Goal: Transaction & Acquisition: Purchase product/service

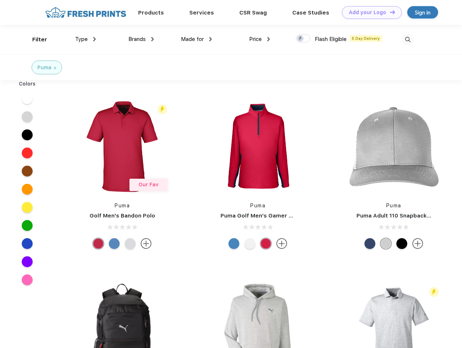
scroll to position [0, 0]
click at [369, 12] on link "Add your Logo Design Tool" at bounding box center [372, 12] width 60 height 13
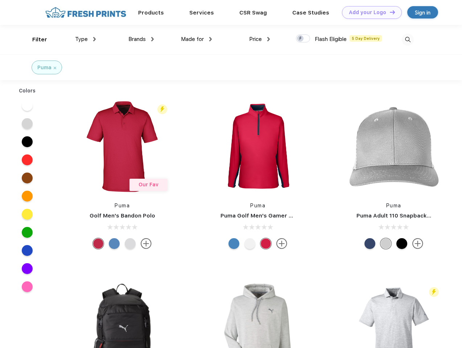
click at [0, 0] on div "Design Tool" at bounding box center [0, 0] width 0 height 0
click at [389, 12] on link "Add your Logo Design Tool" at bounding box center [372, 12] width 60 height 13
click at [35, 39] on div "Filter" at bounding box center [39, 40] width 15 height 8
click at [86, 39] on span "Type" at bounding box center [81, 39] width 13 height 7
click at [141, 39] on span "Brands" at bounding box center [136, 39] width 17 height 7
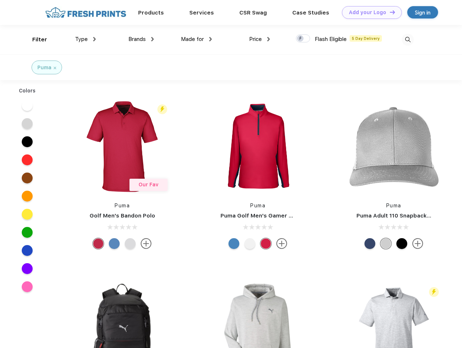
click at [196, 39] on span "Made for" at bounding box center [192, 39] width 23 height 7
click at [259, 39] on span "Price" at bounding box center [255, 39] width 13 height 7
click at [303, 39] on div at bounding box center [303, 38] width 14 height 8
click at [300, 39] on input "checkbox" at bounding box center [298, 36] width 5 height 5
click at [407, 39] on img at bounding box center [407, 40] width 12 height 12
